Goal: Complete application form

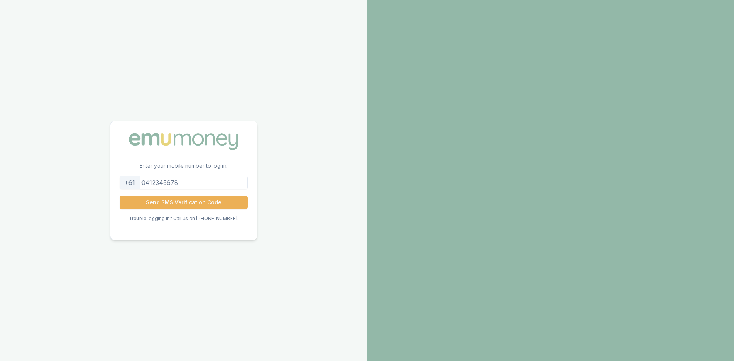
drag, startPoint x: 211, startPoint y: 182, endPoint x: 225, endPoint y: 181, distance: 14.2
click at [211, 182] on input "tel" at bounding box center [184, 183] width 128 height 14
type input "0416629066"
click at [196, 204] on button "Send SMS Verification Code" at bounding box center [184, 203] width 128 height 14
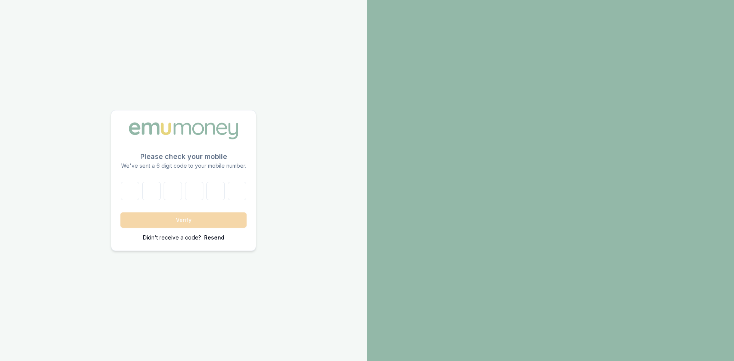
click at [151, 216] on form "Verify Didn't receive a code? [GEOGRAPHIC_DATA]" at bounding box center [183, 212] width 126 height 60
click at [120, 192] on div "Verify Didn't receive a code? [GEOGRAPHIC_DATA]" at bounding box center [183, 216] width 144 height 69
drag, startPoint x: 130, startPoint y: 188, endPoint x: 206, endPoint y: 177, distance: 76.5
click at [131, 188] on input "number" at bounding box center [130, 191] width 18 height 18
type input "0"
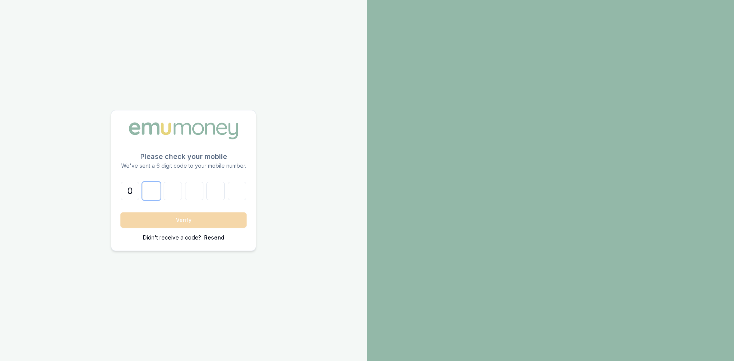
type input "9"
type input "4"
type input "1"
type input "3"
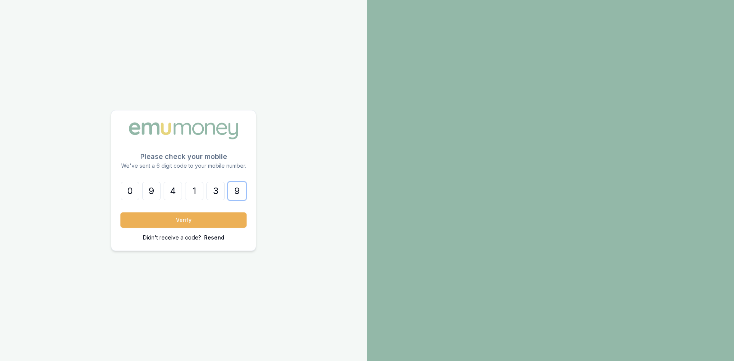
type input "9"
click at [120, 212] on button "Verify" at bounding box center [183, 219] width 126 height 15
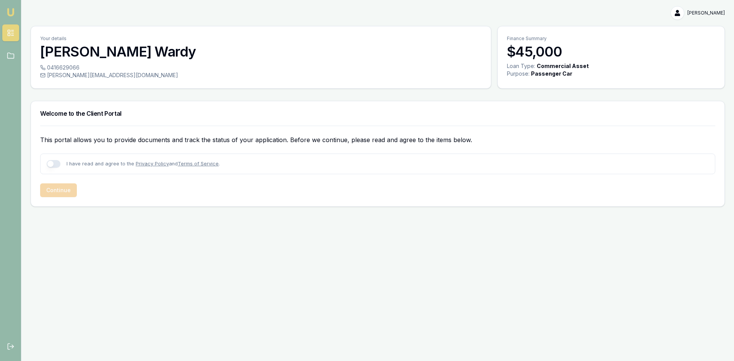
click at [55, 166] on button "button" at bounding box center [54, 164] width 14 height 8
checkbox input "true"
click at [67, 196] on button "Continue" at bounding box center [58, 190] width 37 height 14
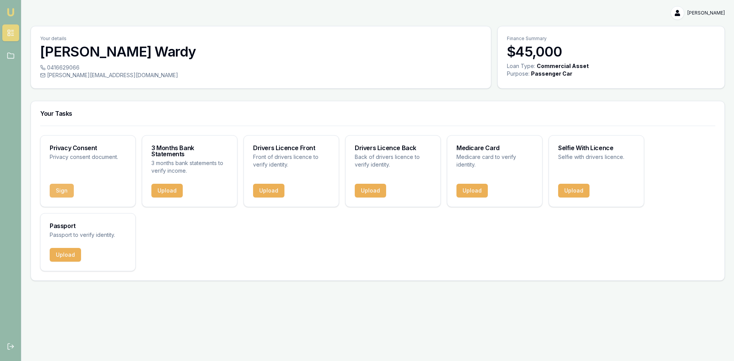
click at [66, 190] on button "Sign" at bounding box center [62, 191] width 24 height 14
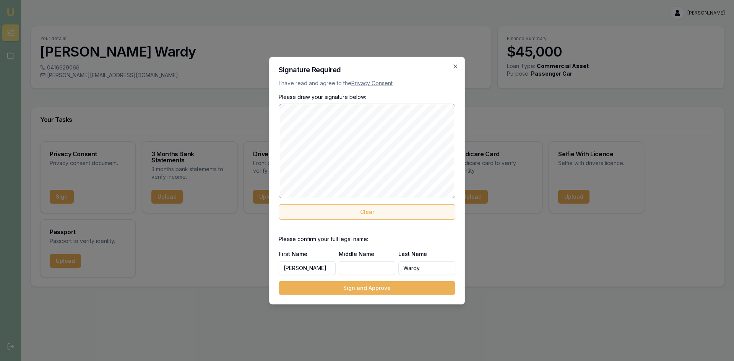
click at [374, 211] on button "Clear" at bounding box center [367, 211] width 177 height 15
click at [453, 70] on h2 "Signature Required" at bounding box center [367, 69] width 177 height 7
click at [458, 68] on div "Signature Required I have read and agree to the Privacy Consent . Please draw y…" at bounding box center [367, 181] width 196 height 248
click at [457, 68] on icon "button" at bounding box center [455, 66] width 6 height 6
